Goal: Find specific page/section: Find specific page/section

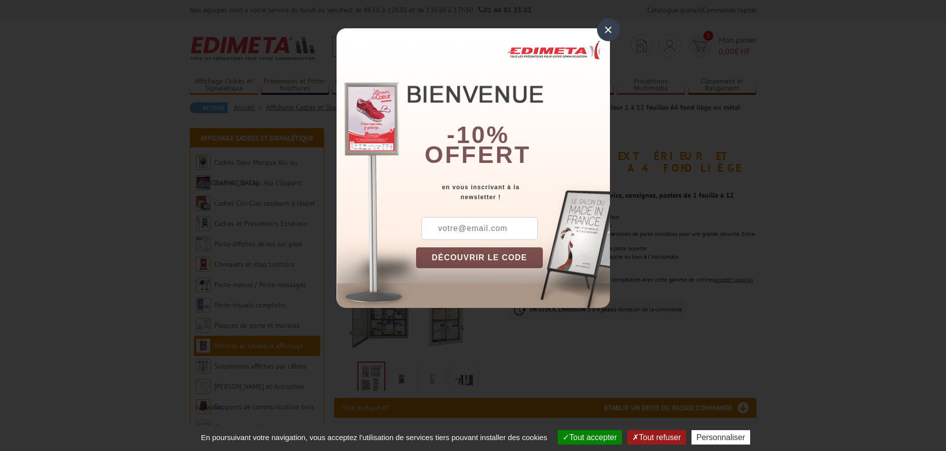
click at [606, 28] on div "×" at bounding box center [608, 29] width 23 height 23
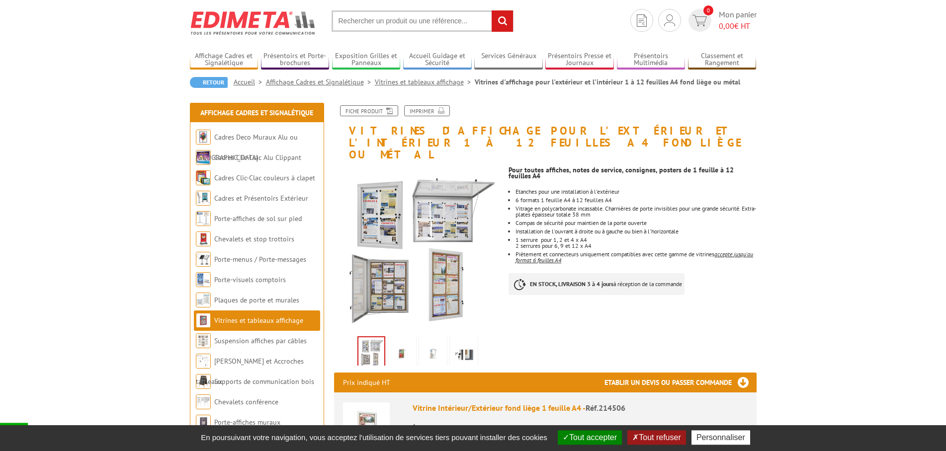
scroll to position [51, 0]
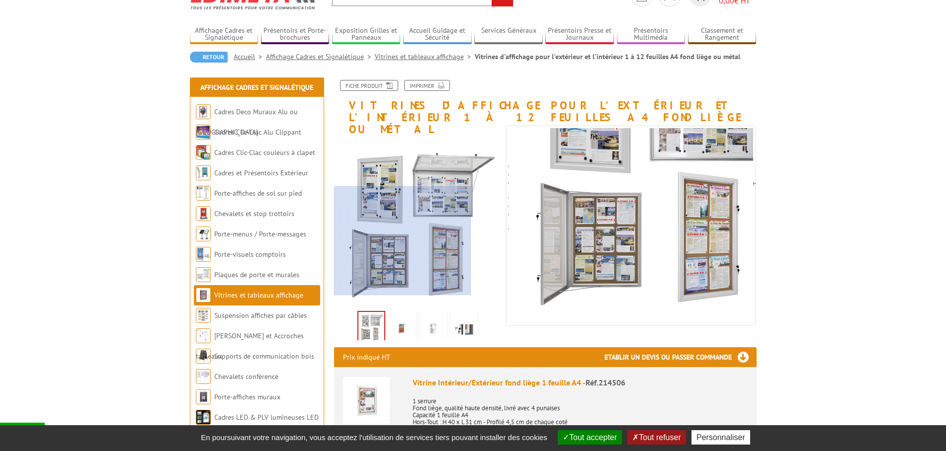
click at [394, 251] on div at bounding box center [402, 240] width 137 height 109
click at [392, 251] on div at bounding box center [402, 240] width 137 height 109
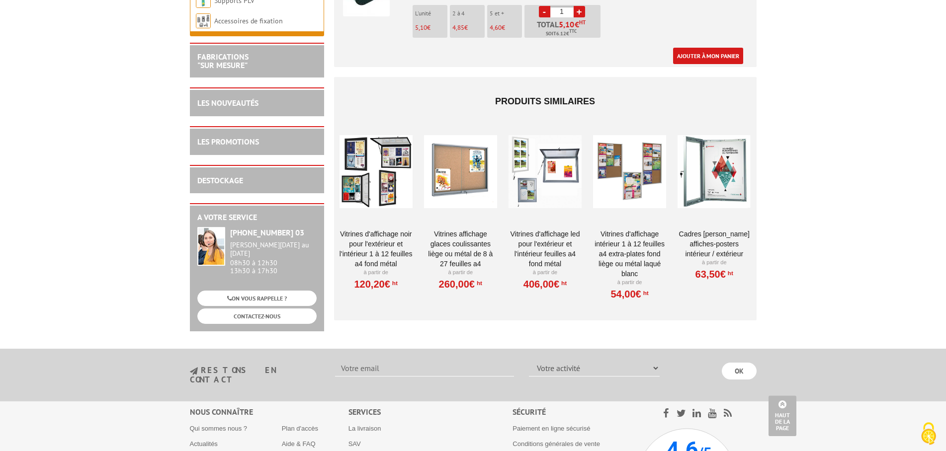
scroll to position [2991, 0]
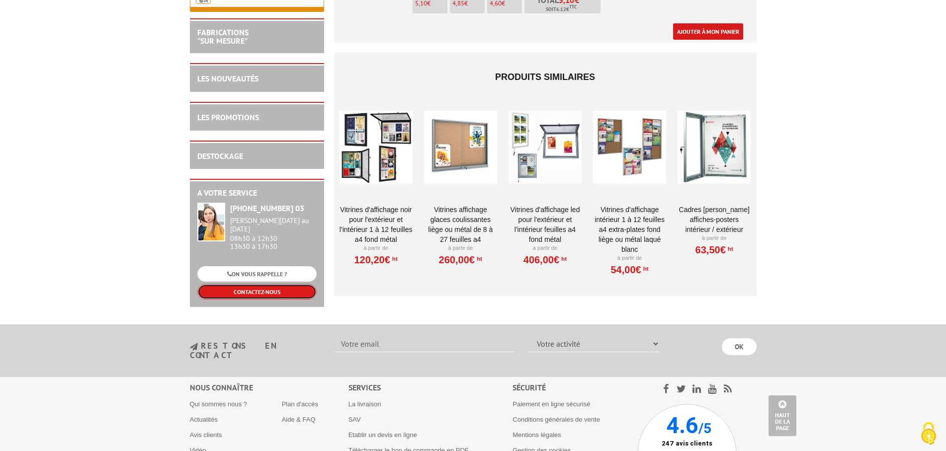
click at [262, 284] on link "CONTACTEZ-NOUS" at bounding box center [256, 291] width 119 height 15
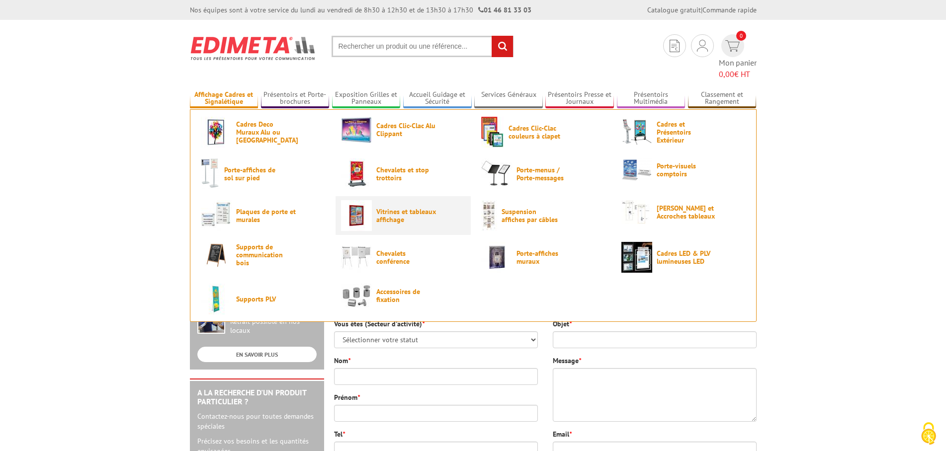
click at [362, 201] on img at bounding box center [356, 215] width 31 height 31
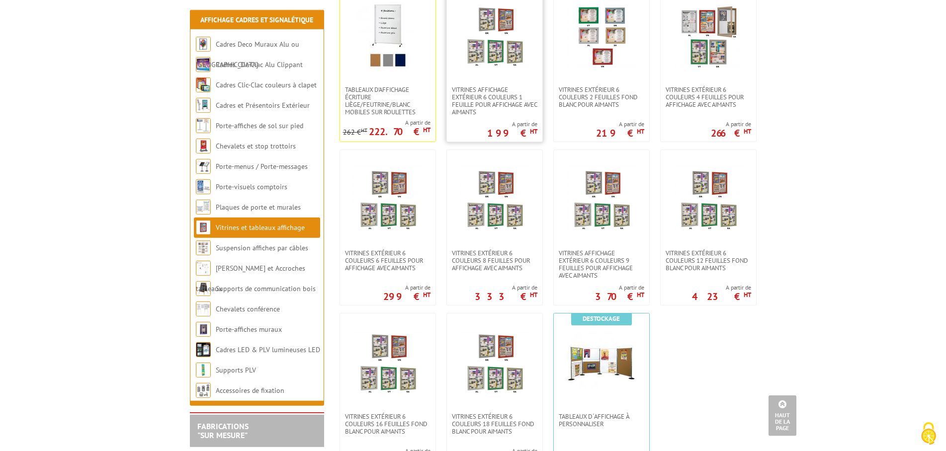
scroll to position [760, 0]
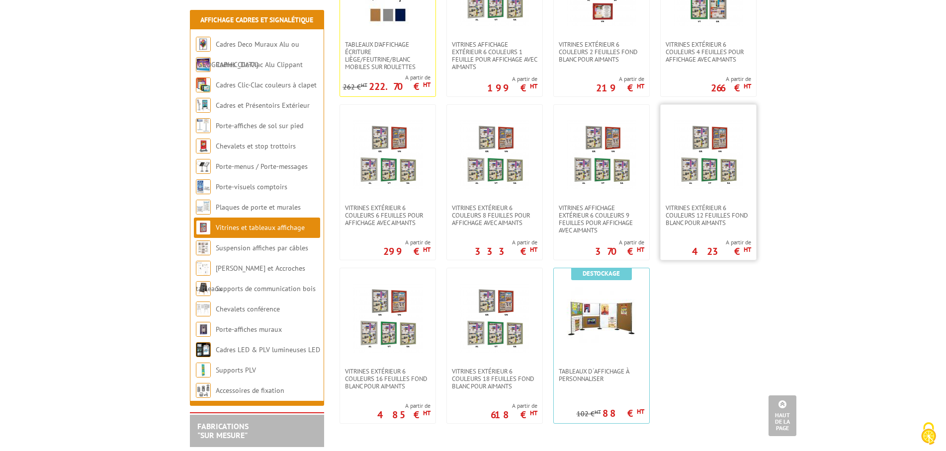
click at [709, 177] on img at bounding box center [708, 155] width 70 height 70
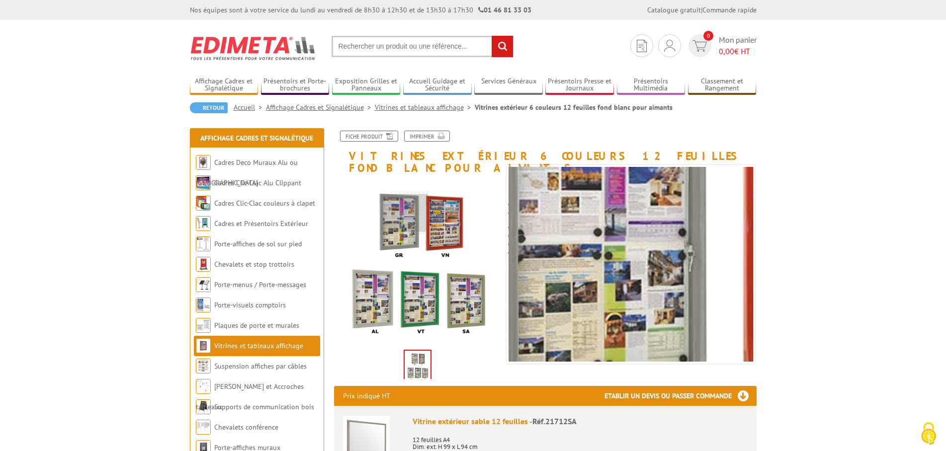
click at [405, 213] on div at bounding box center [404, 212] width 47 height 37
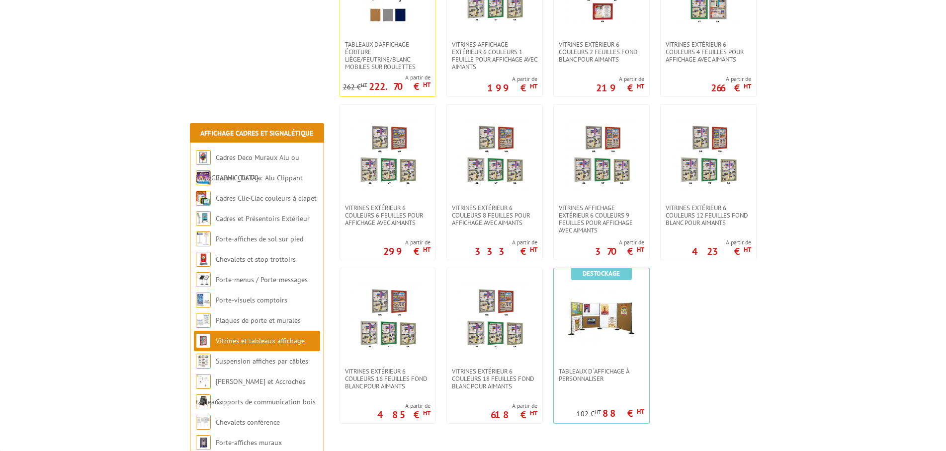
scroll to position [760, 0]
